Goal: Task Accomplishment & Management: Manage account settings

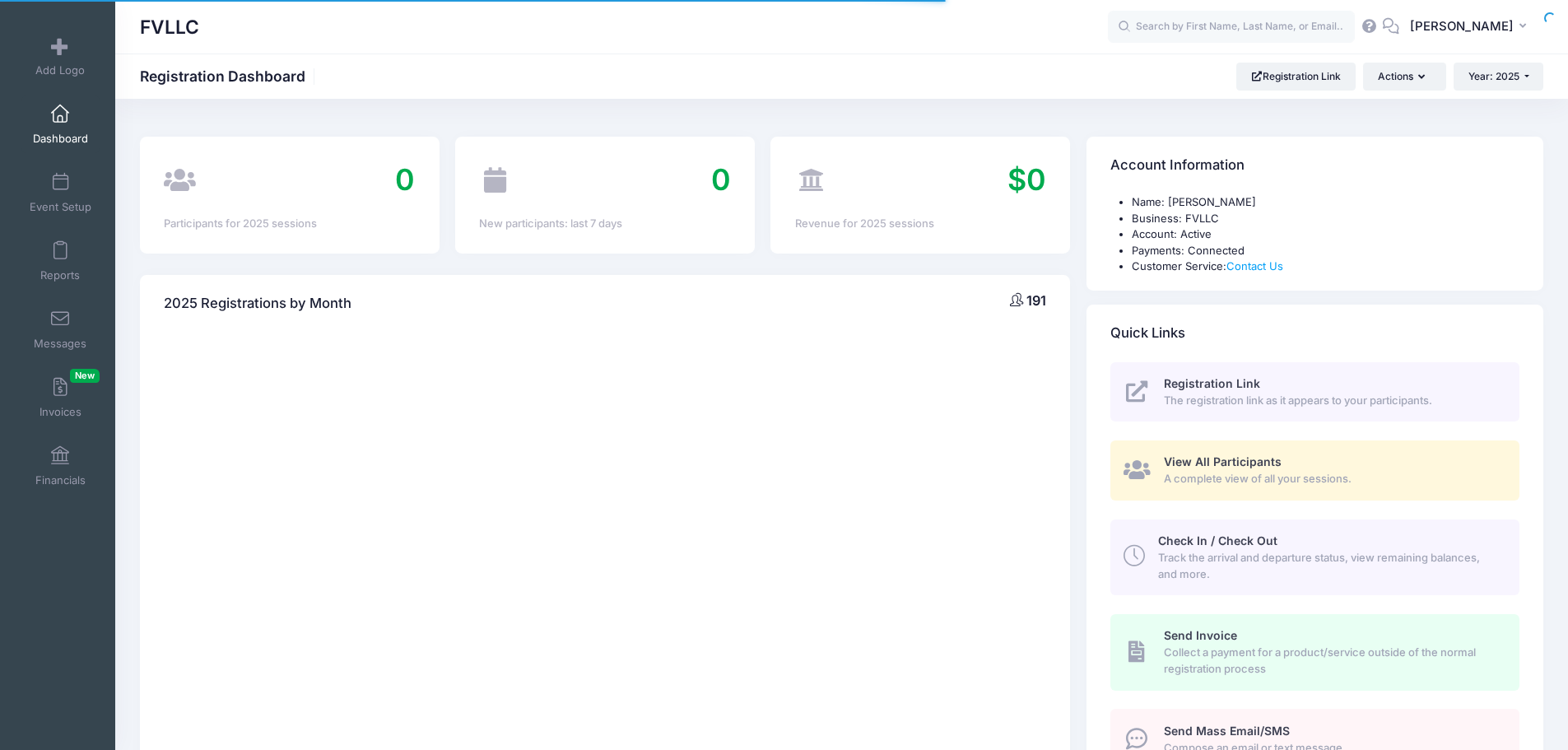
select select
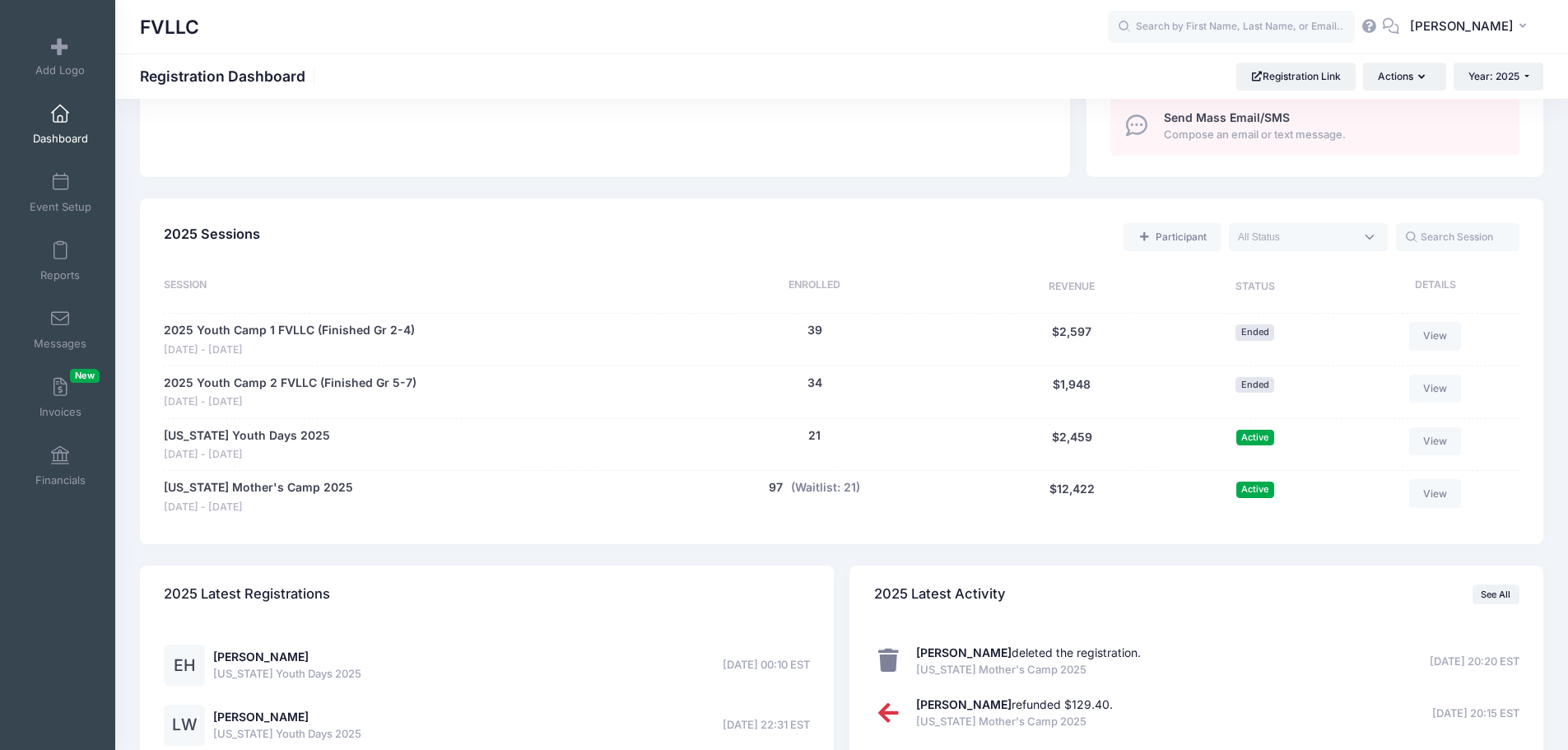
scroll to position [582, 0]
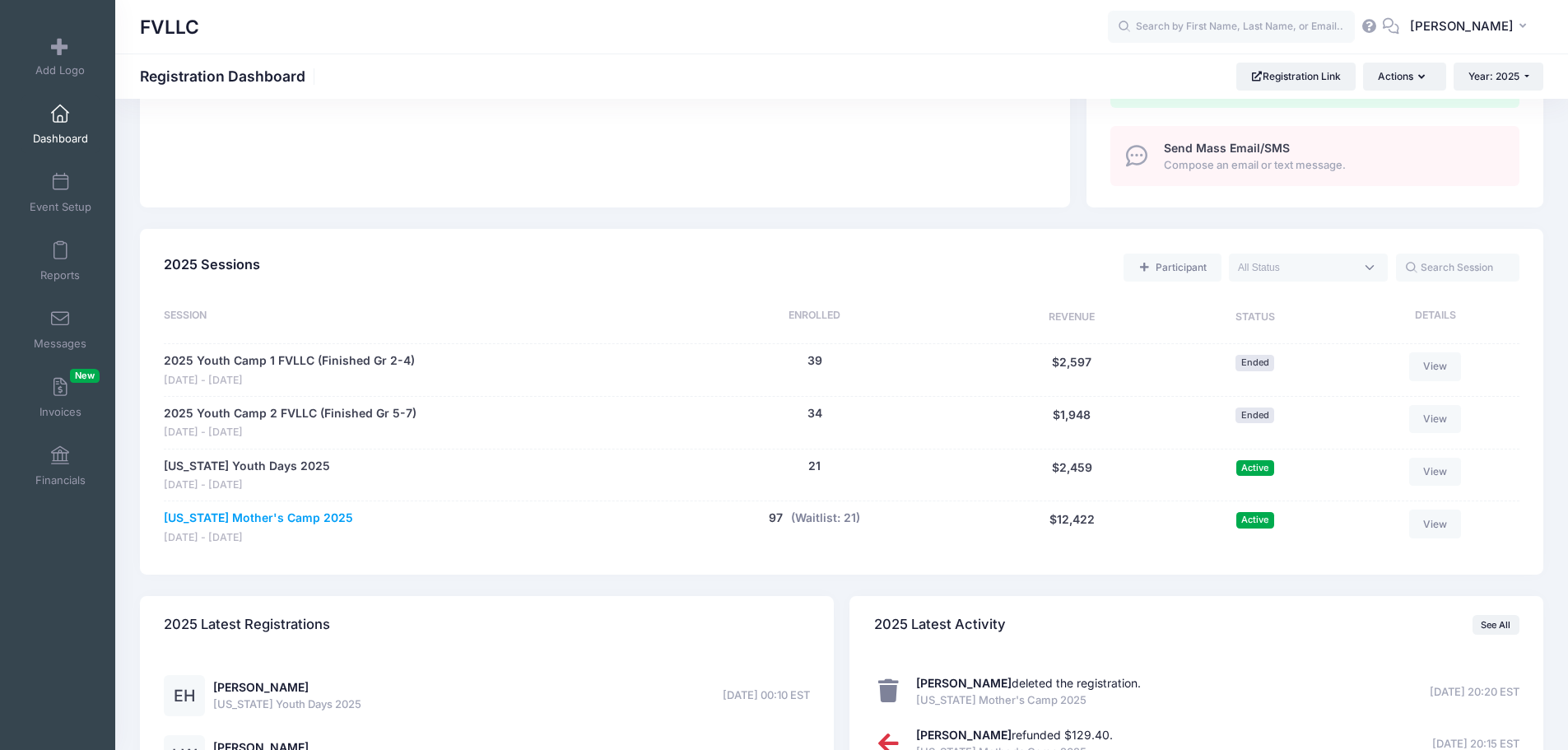
click at [234, 515] on link "[US_STATE] Mother's Camp 2025" at bounding box center [258, 518] width 190 height 17
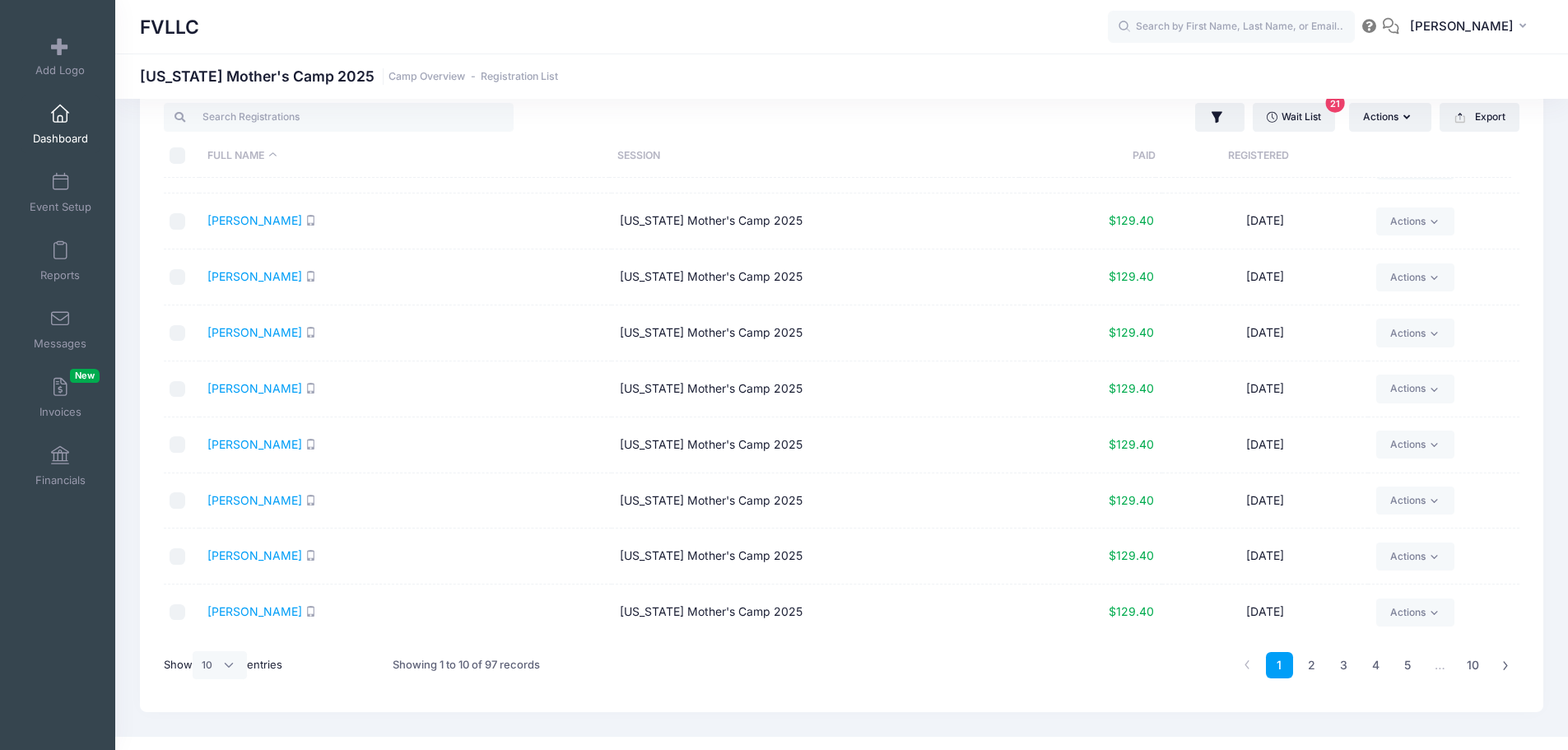
scroll to position [69, 0]
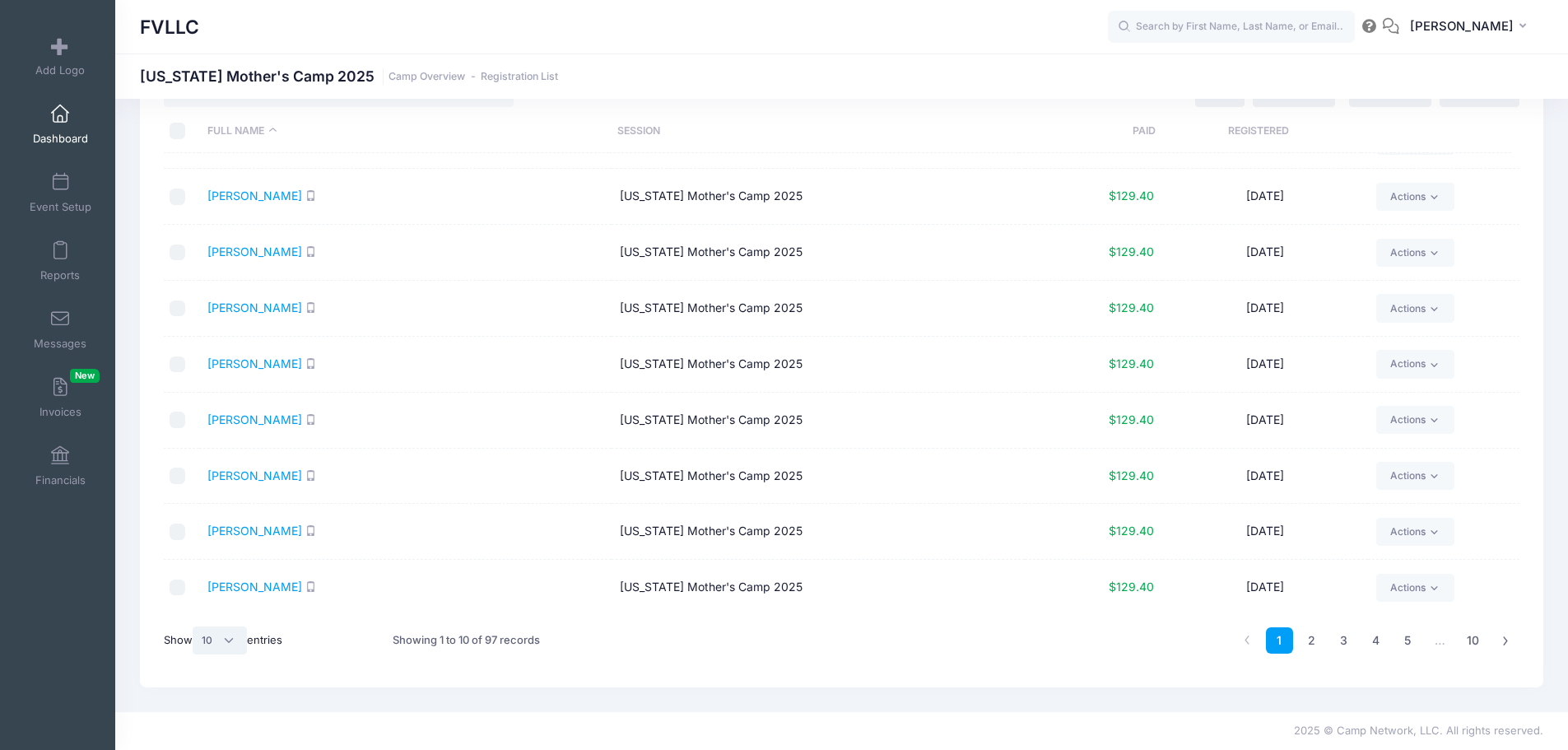
click at [230, 643] on select "All 10 25 50" at bounding box center [220, 640] width 54 height 28
select select "50"
click at [195, 626] on select "All 10 25 50" at bounding box center [220, 640] width 54 height 28
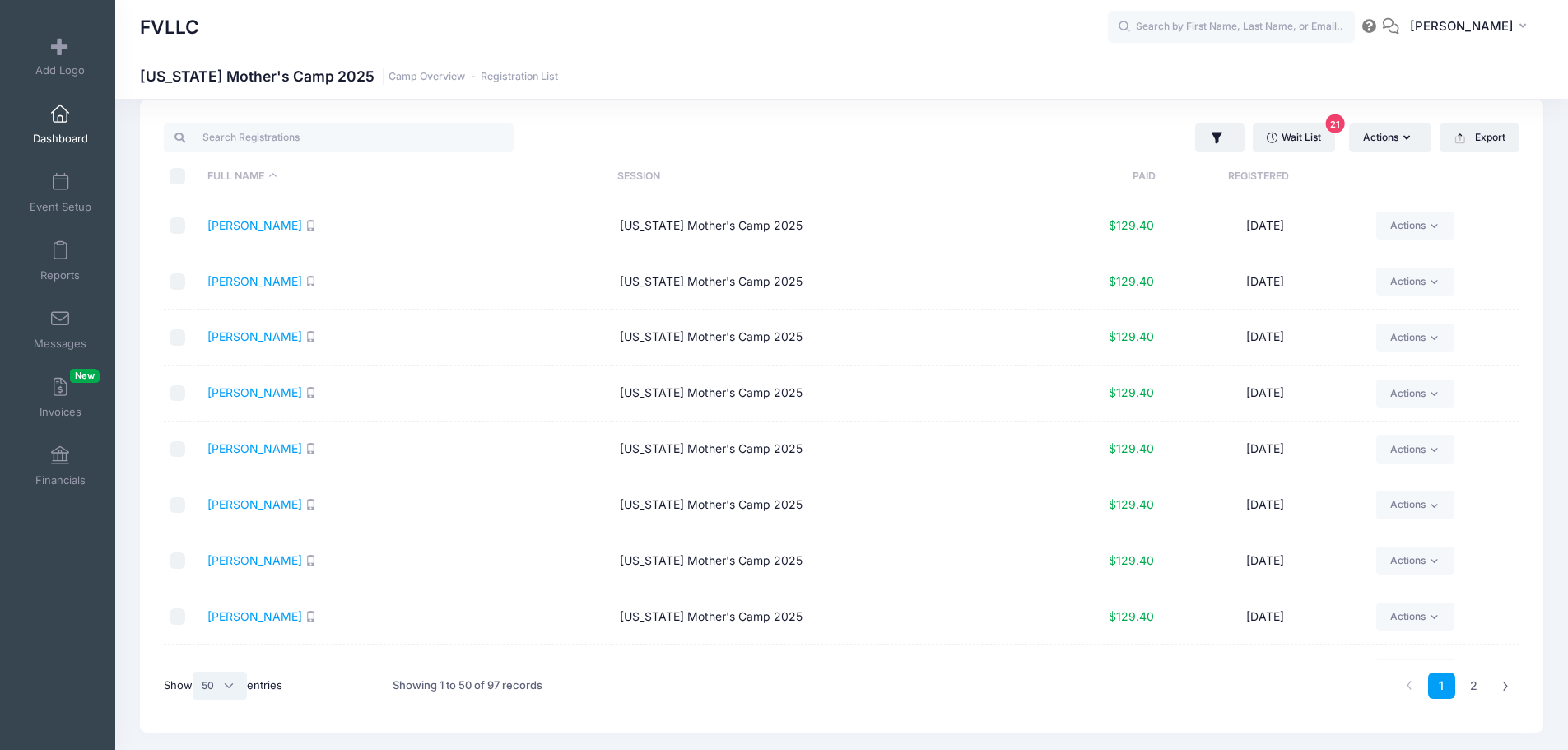
scroll to position [0, 0]
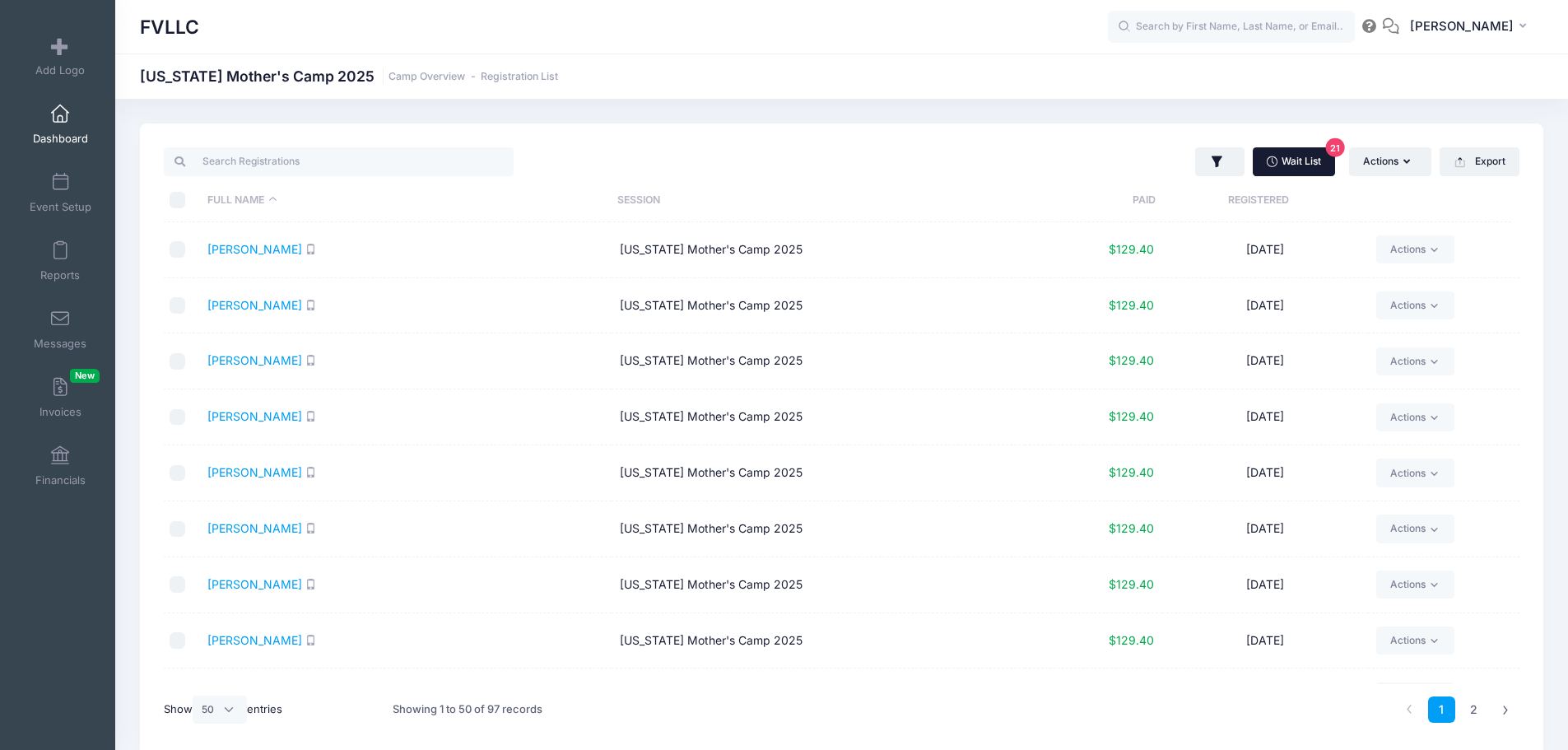
click at [1281, 173] on link "Wait List 21" at bounding box center [1294, 161] width 82 height 28
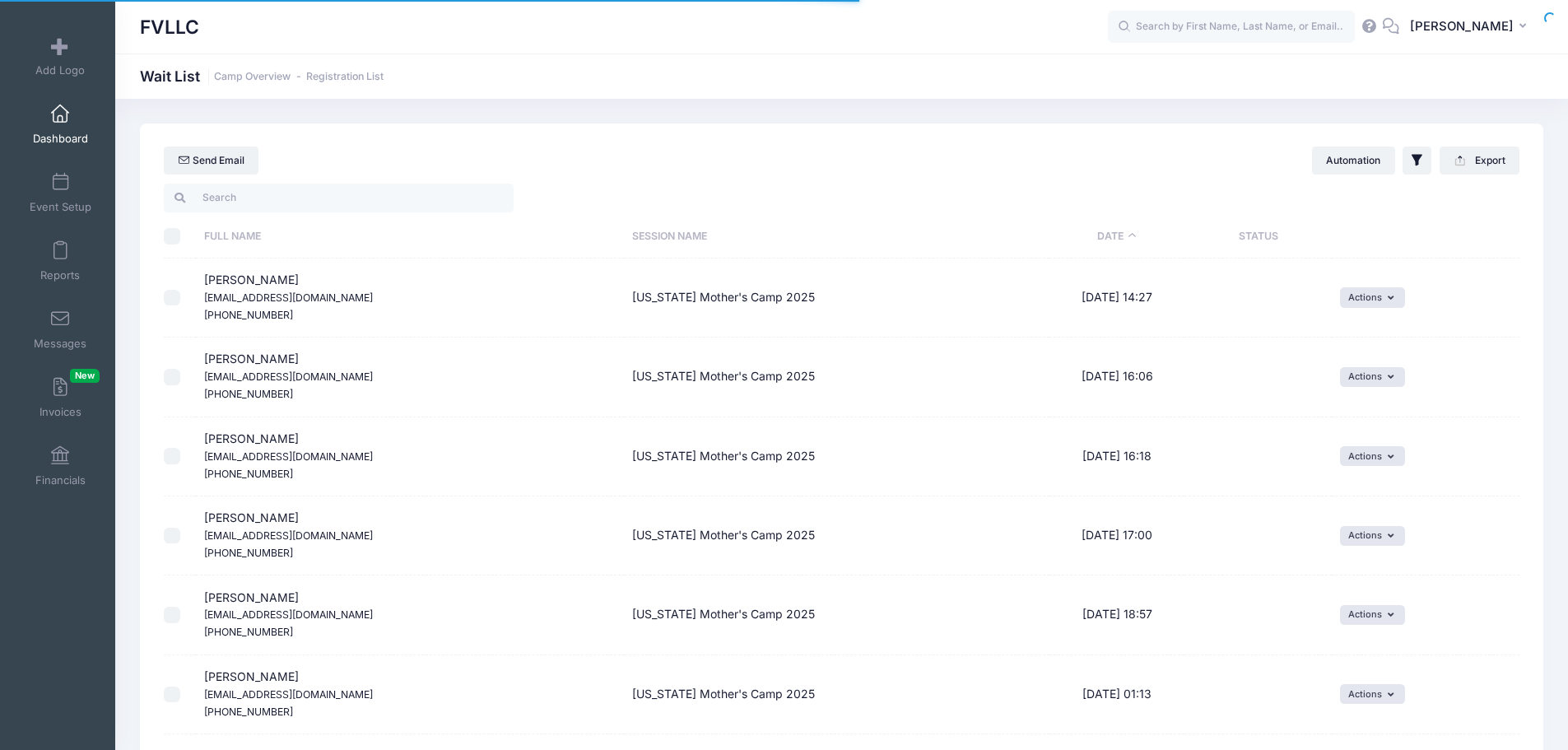
select select "50"
click at [1397, 293] on button "Actions" at bounding box center [1372, 296] width 65 height 19
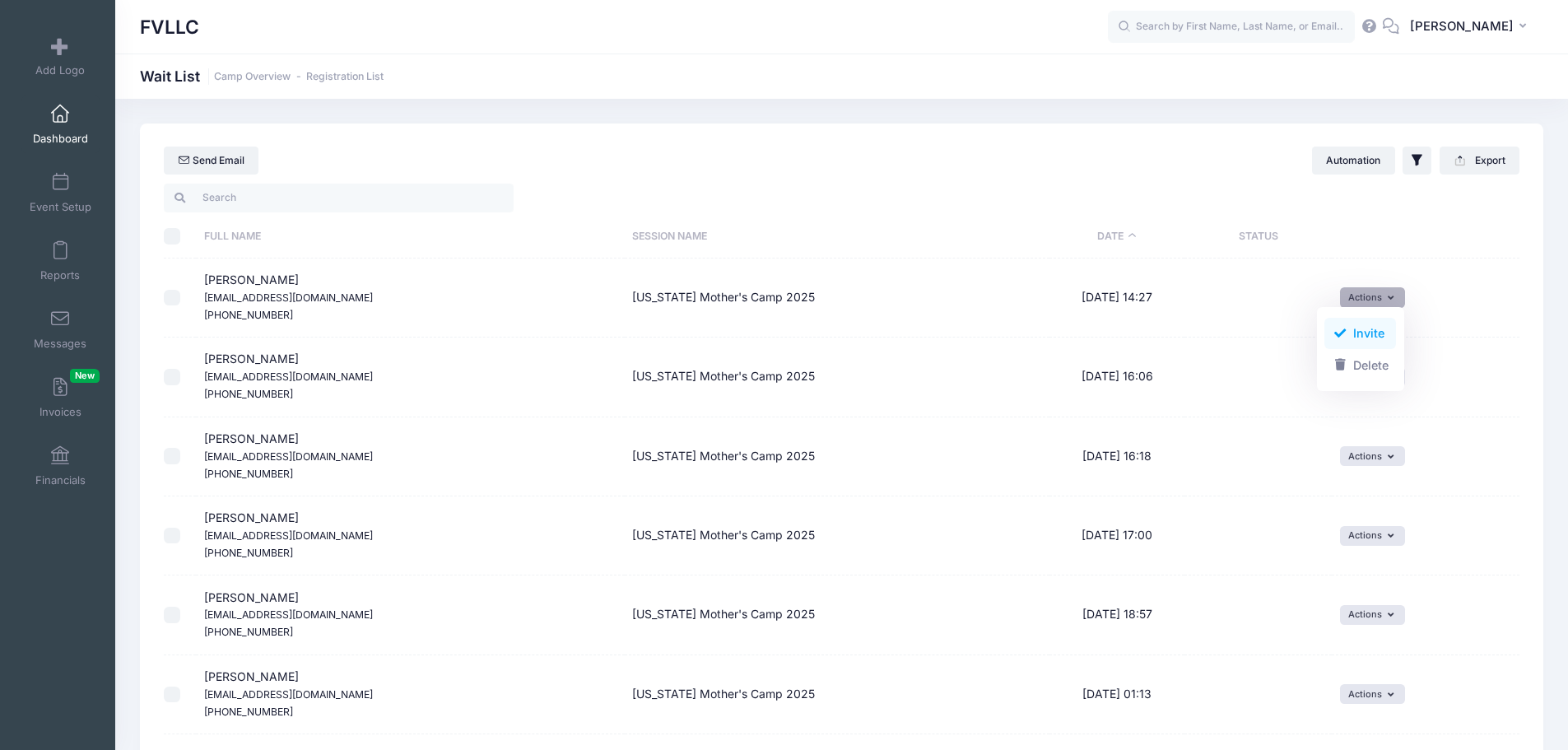
click at [1375, 328] on link "Invite" at bounding box center [1360, 333] width 72 height 31
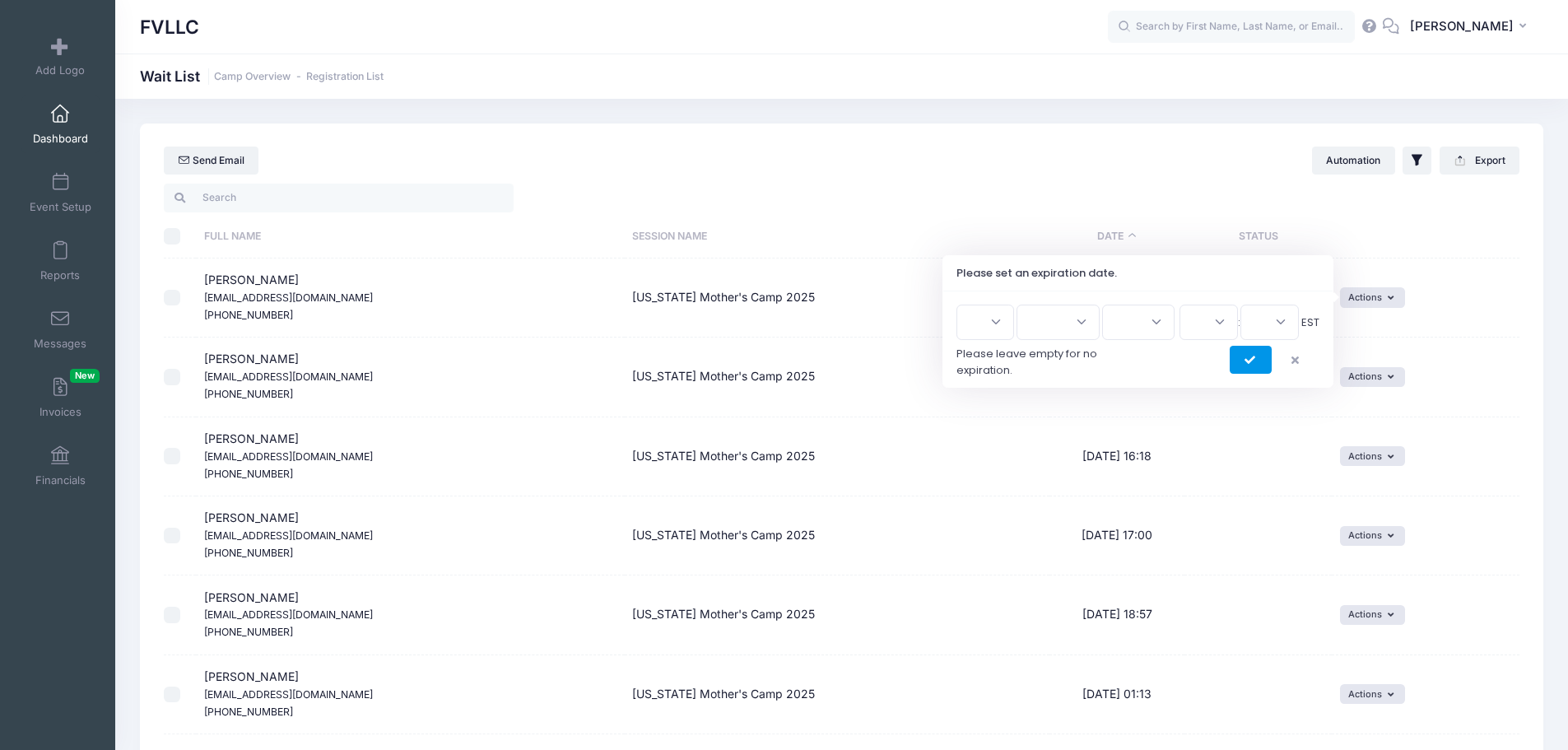
click at [1241, 359] on button "submit" at bounding box center [1251, 359] width 42 height 28
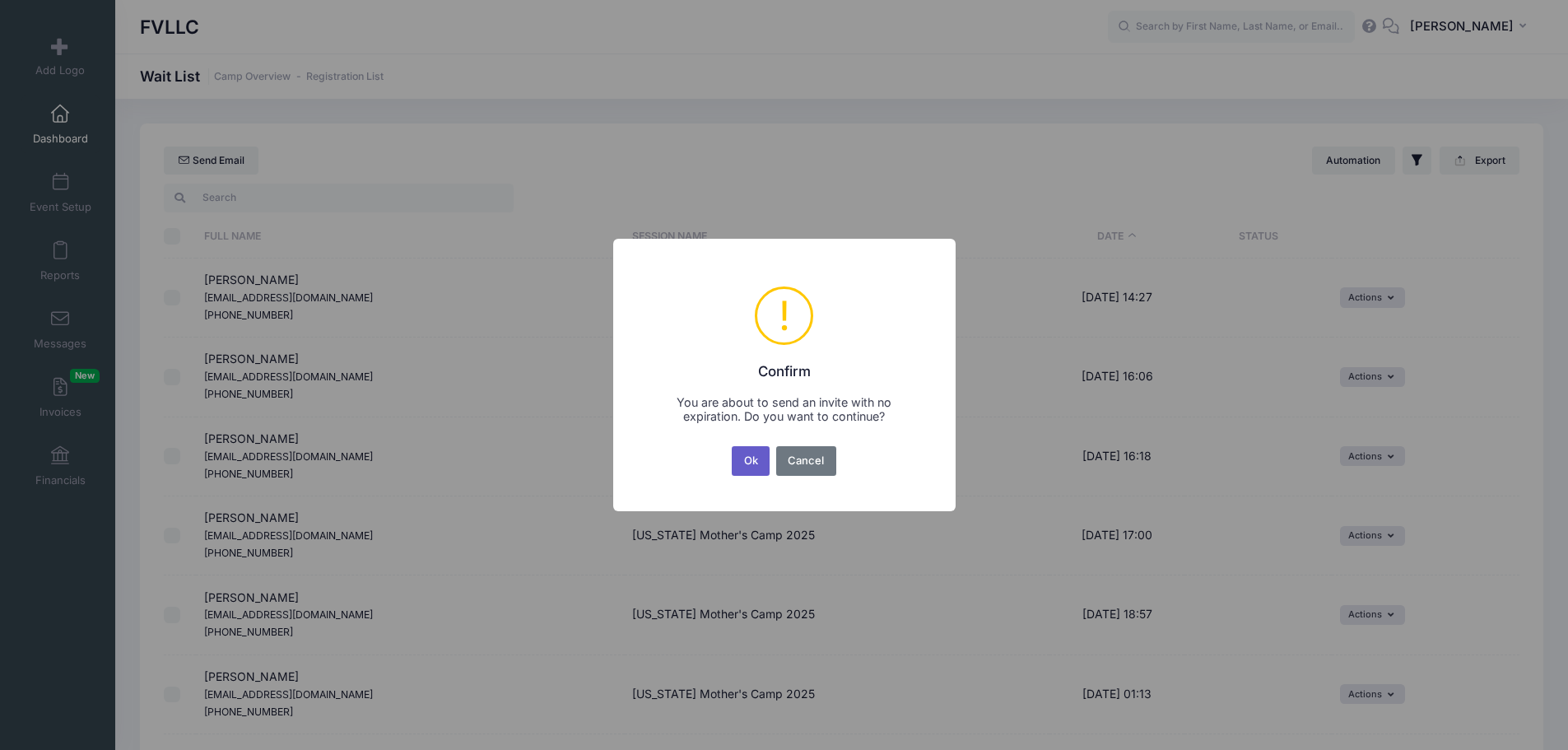
click at [742, 462] on button "Ok" at bounding box center [750, 460] width 38 height 30
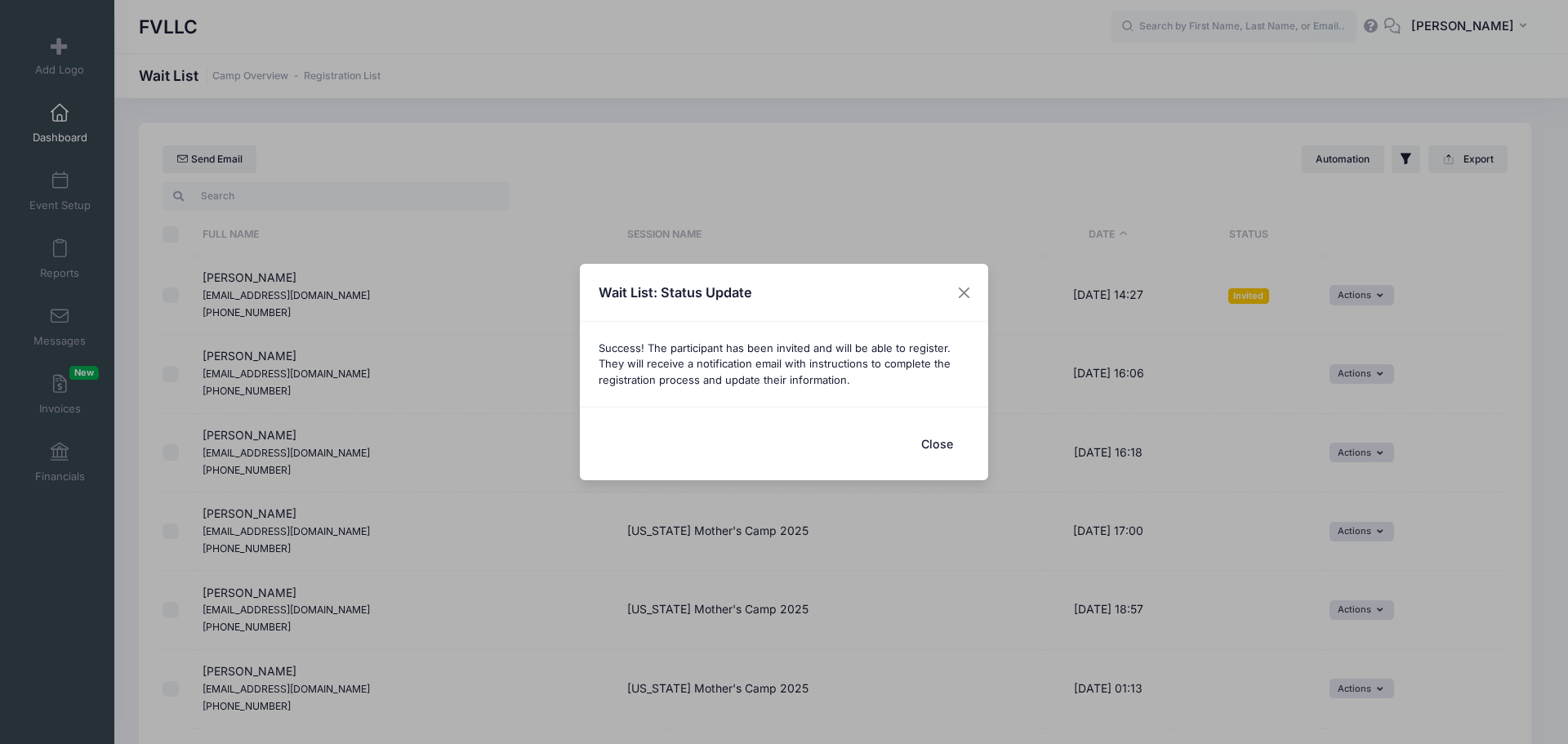
click at [928, 439] on button "Close" at bounding box center [936, 444] width 66 height 35
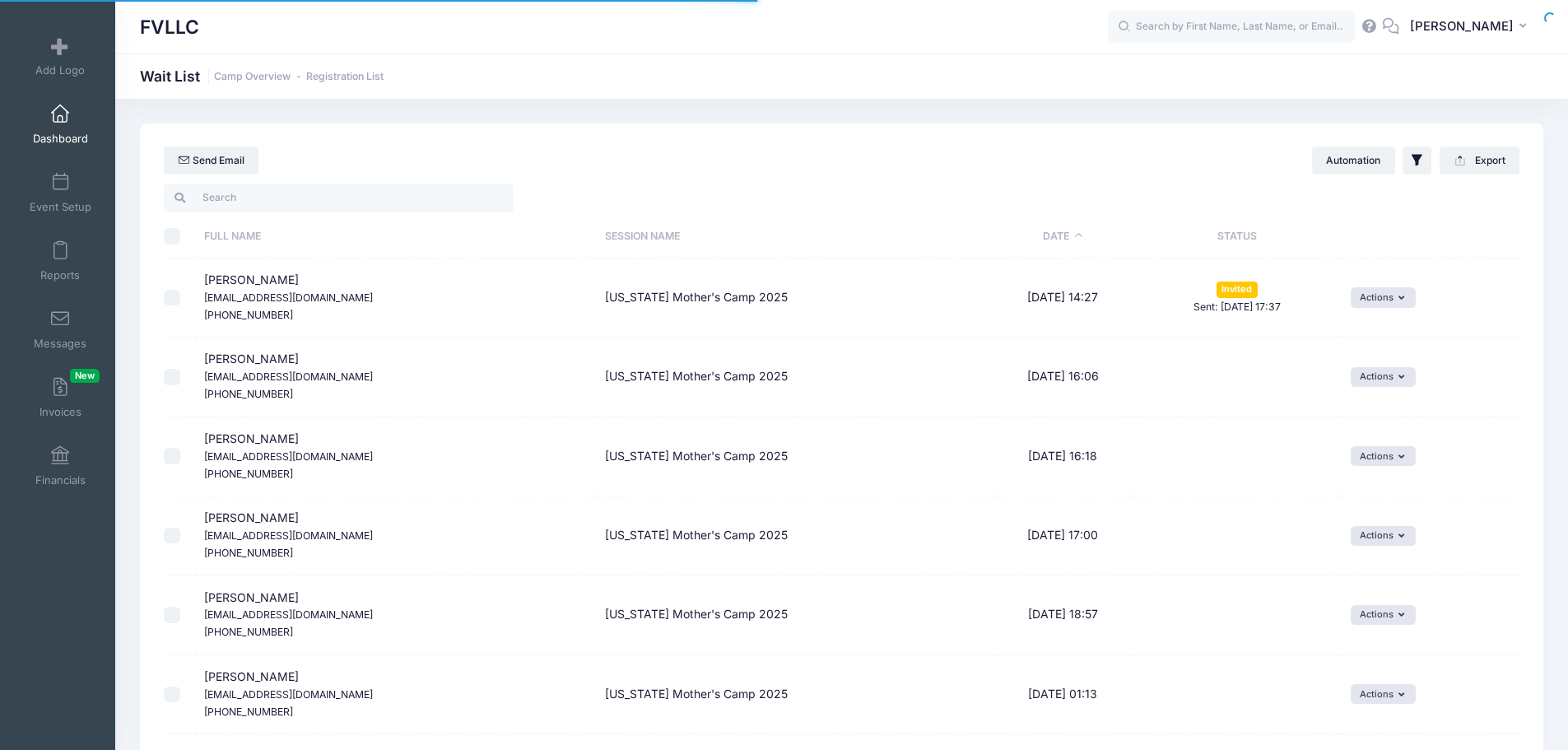
select select "50"
click at [60, 110] on span at bounding box center [60, 113] width 0 height 18
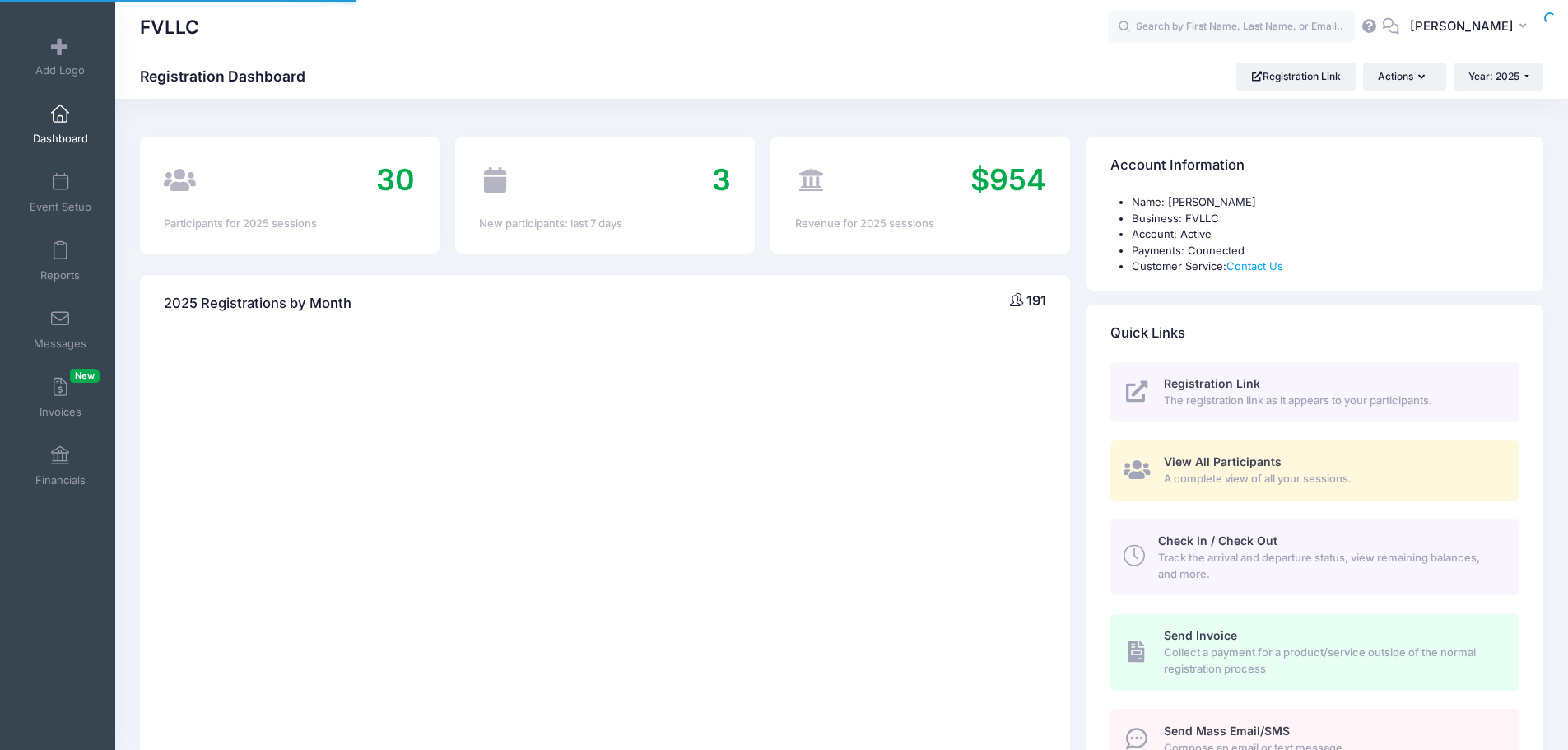
select select
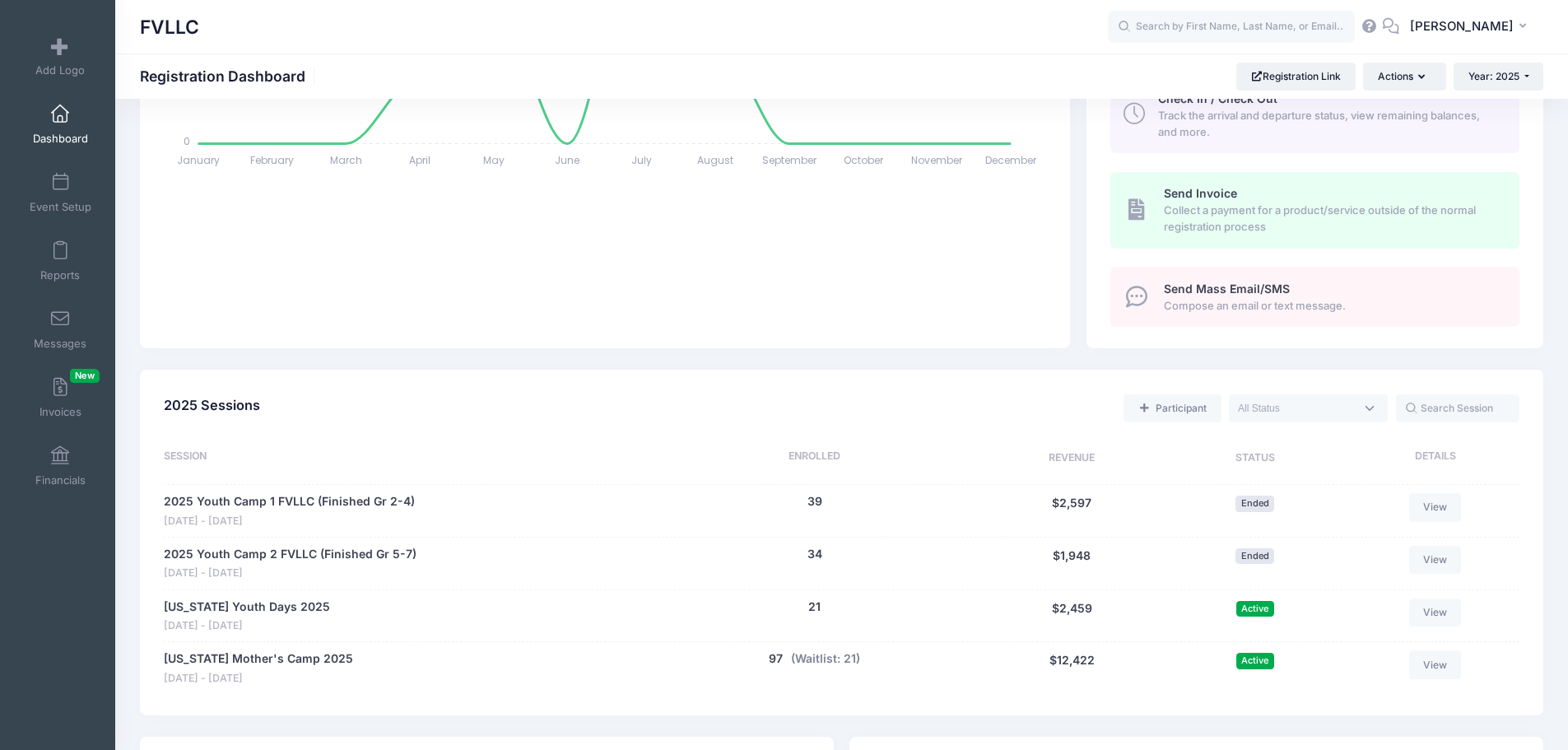
scroll to position [576, 0]
